Goal: Task Accomplishment & Management: Complete application form

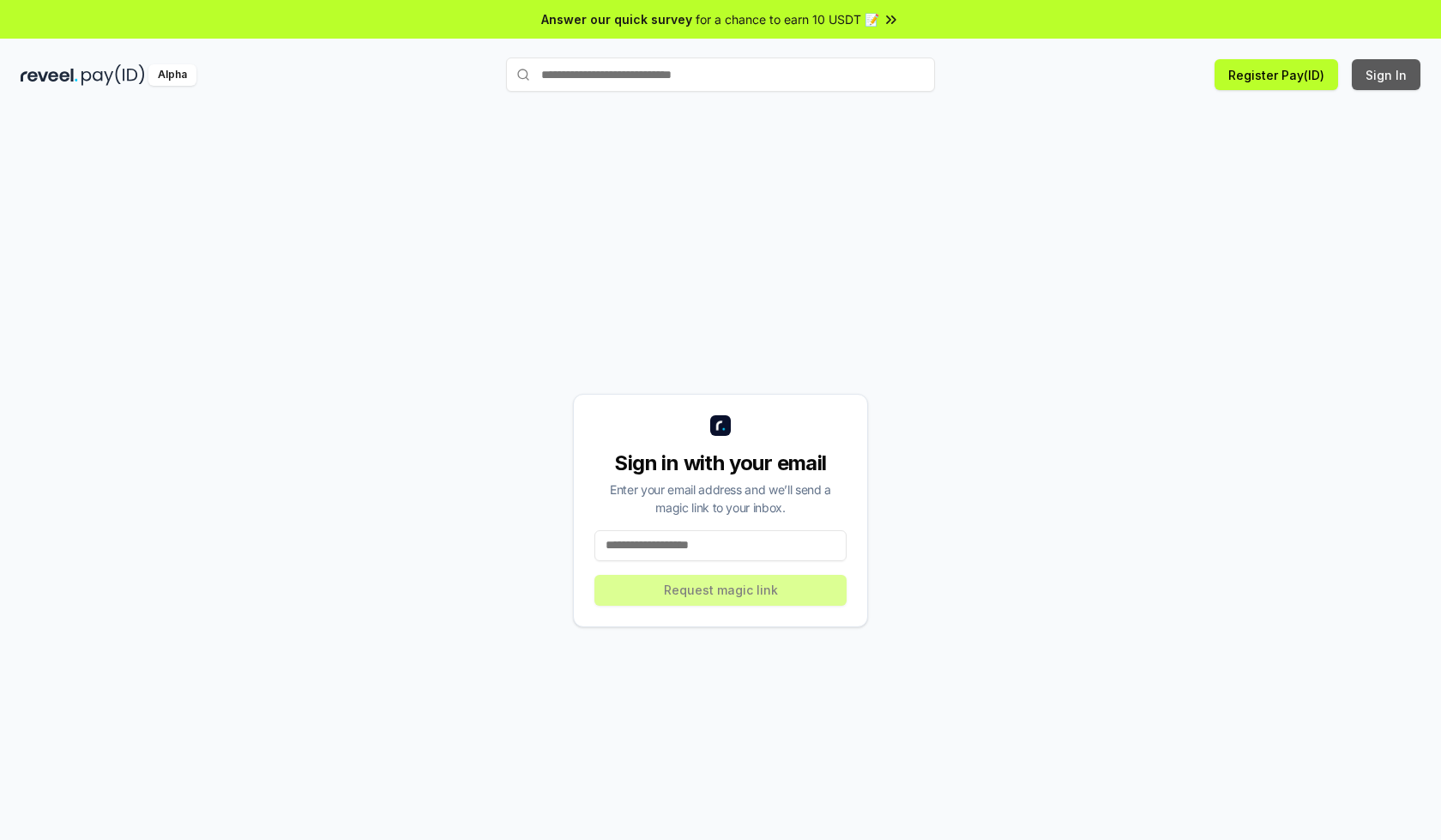
click at [1387, 75] on button "Sign In" at bounding box center [1386, 75] width 68 height 31
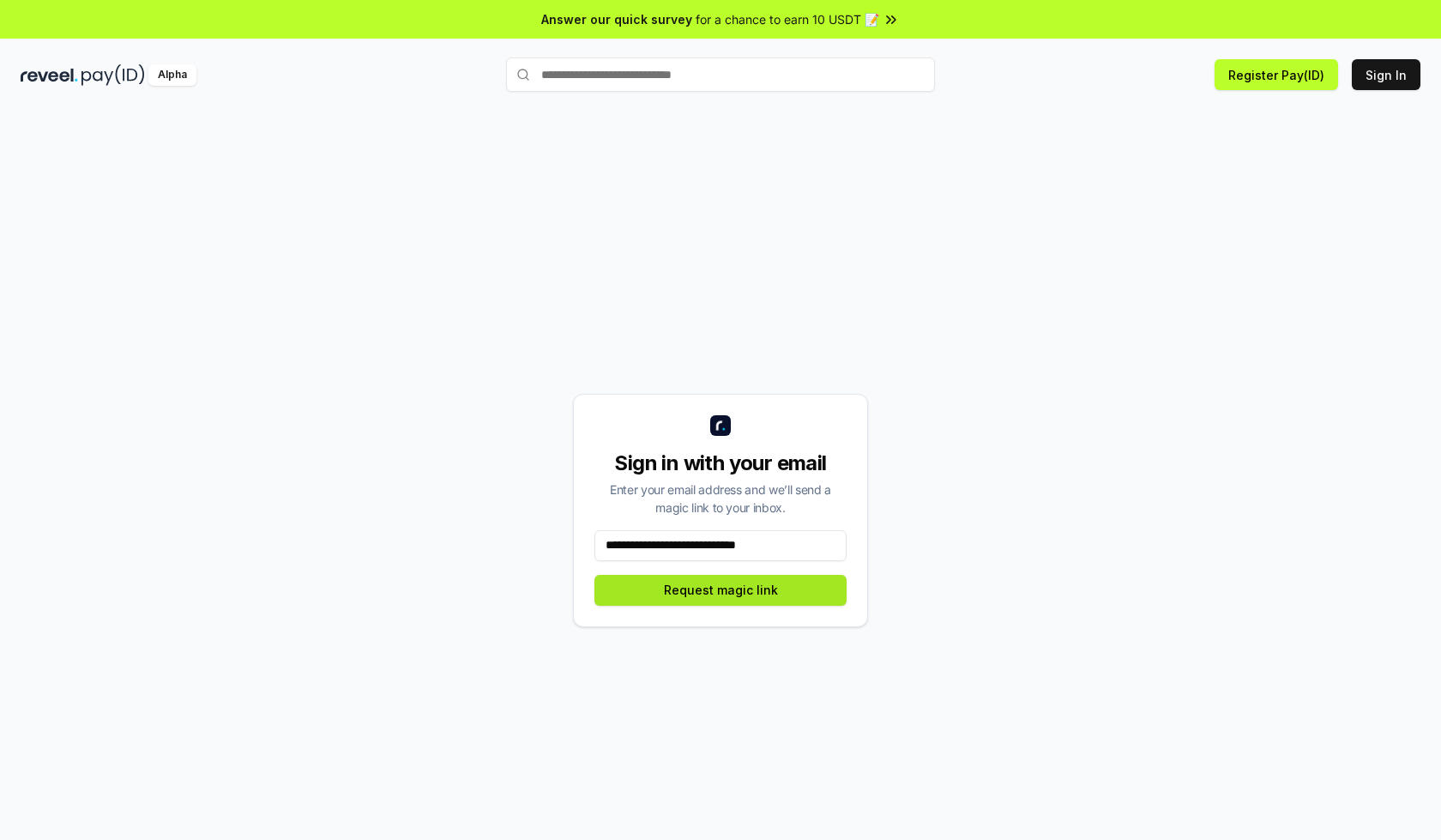
type input "**********"
click at [721, 590] on button "Request magic link" at bounding box center [720, 590] width 252 height 31
